Goal: Navigation & Orientation: Understand site structure

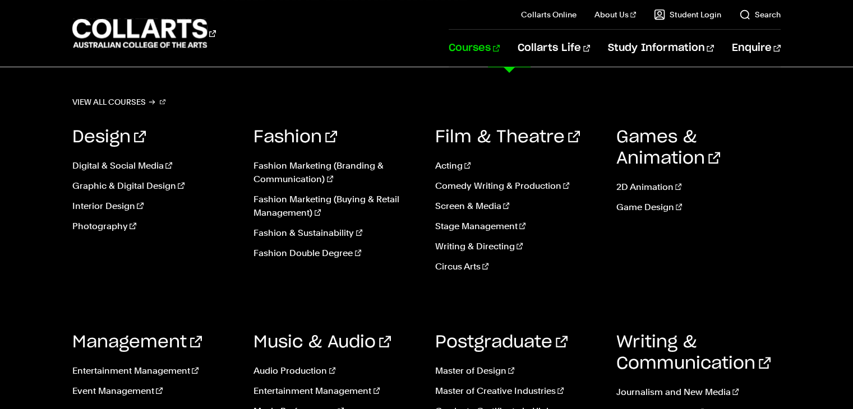
scroll to position [673, 0]
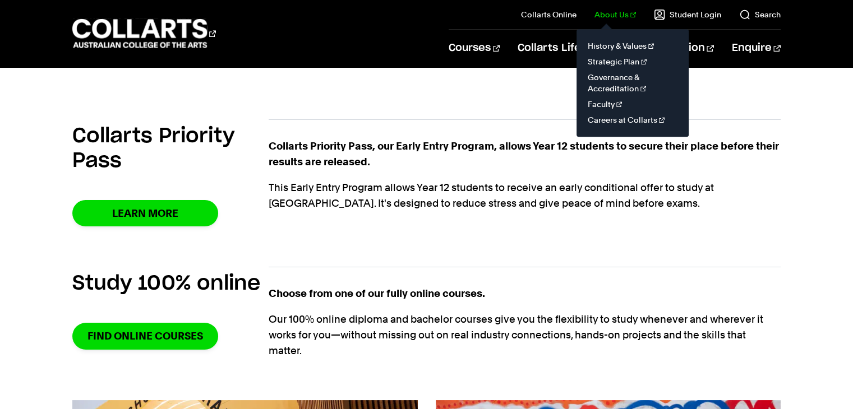
click at [618, 10] on link "About Us" at bounding box center [614, 14] width 41 height 11
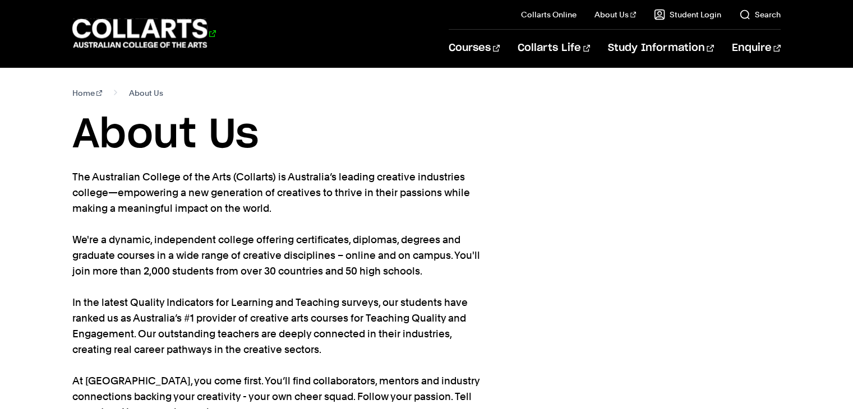
click at [165, 27] on 1 "Go to homepage" at bounding box center [139, 33] width 135 height 29
